Goal: Transaction & Acquisition: Download file/media

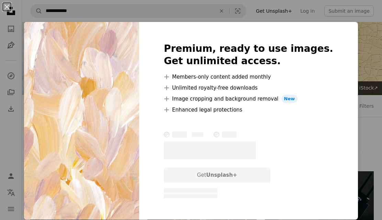
scroll to position [506, 0]
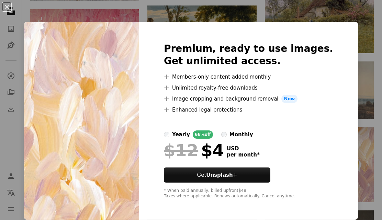
click at [381, 162] on div "An X shape Premium, ready to use images. Get unlimited access. A plus sign Memb…" at bounding box center [191, 110] width 382 height 220
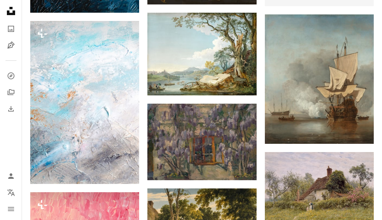
scroll to position [323, 0]
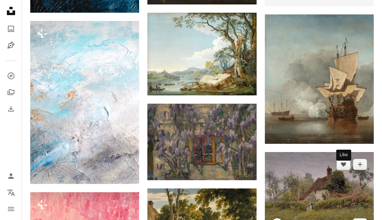
click at [345, 167] on icon "Like" at bounding box center [344, 165] width 5 height 4
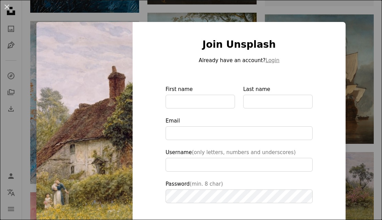
click at [381, 143] on div "An X shape Join Unsplash Already have an account? Login First name Last name Em…" at bounding box center [191, 110] width 382 height 220
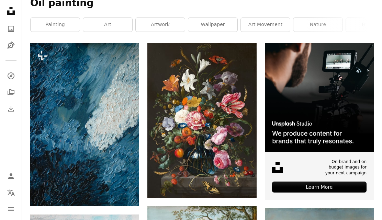
scroll to position [128, 0]
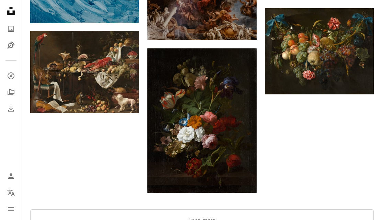
click at [224, 220] on button "Load more" at bounding box center [202, 221] width 344 height 22
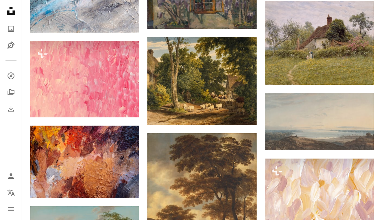
scroll to position [474, 0]
click at [91, 161] on img at bounding box center [84, 162] width 109 height 73
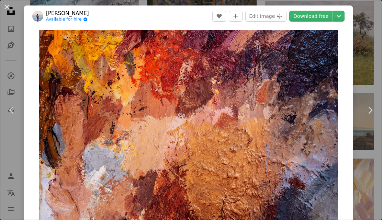
click at [379, 69] on div "An X shape Chevron left Chevron right [PERSON_NAME] Available for hire A checkm…" at bounding box center [191, 110] width 382 height 220
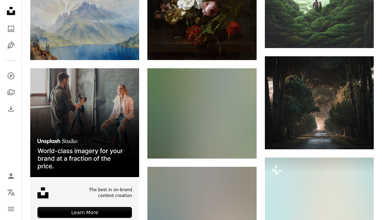
scroll to position [997, 0]
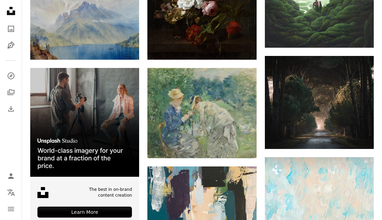
click at [328, 196] on img at bounding box center [319, 195] width 109 height 75
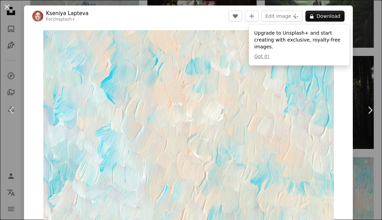
click at [374, 220] on div "An X shape Chevron left Chevron right [PERSON_NAME] For Unsplash+ A heart A plu…" at bounding box center [191, 110] width 382 height 220
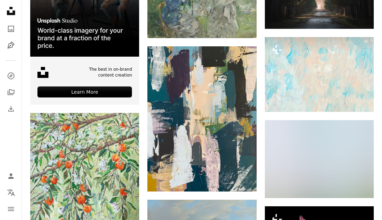
scroll to position [1118, 0]
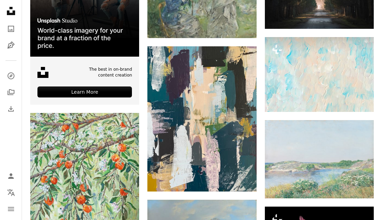
click at [245, 175] on icon "Arrow pointing down" at bounding box center [243, 179] width 6 height 8
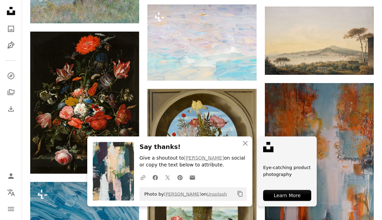
scroll to position [1412, 0]
click at [245, 146] on icon "button" at bounding box center [245, 143] width 5 height 5
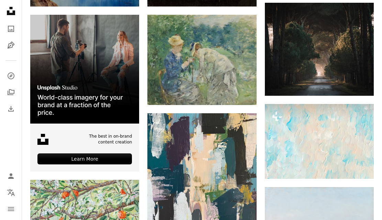
scroll to position [1051, 0]
click at [230, 123] on button "A heart" at bounding box center [227, 125] width 14 height 11
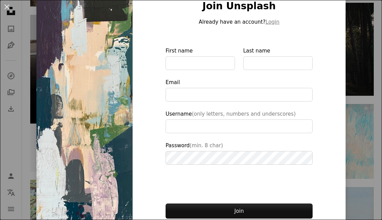
scroll to position [37, 0]
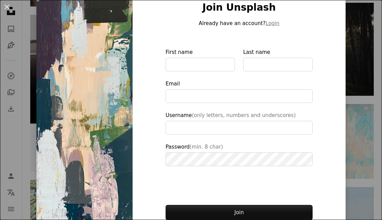
click at [355, 158] on div "An X shape Join Unsplash Already have an account? Login First name Last name Em…" at bounding box center [191, 110] width 382 height 220
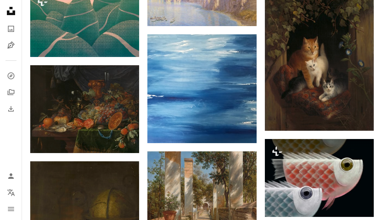
scroll to position [2200, 0]
click at [243, 128] on icon "Download" at bounding box center [243, 130] width 4 height 5
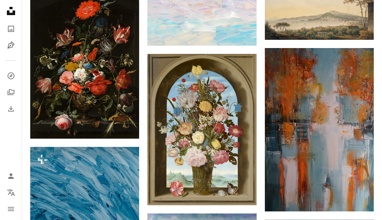
scroll to position [1447, 0]
